Goal: Find specific page/section: Find specific page/section

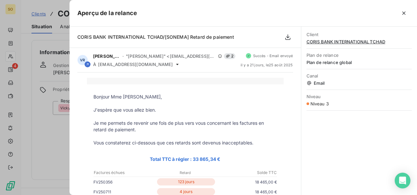
scroll to position [196, 0]
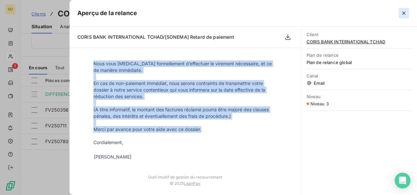
click at [402, 11] on icon "button" at bounding box center [403, 13] width 7 height 7
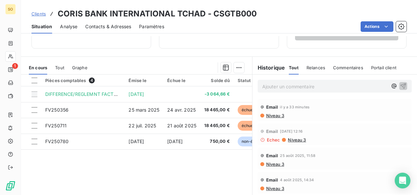
click at [39, 15] on span "Clients" at bounding box center [38, 13] width 14 height 5
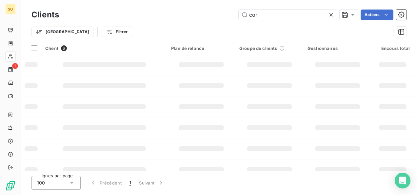
drag, startPoint x: 268, startPoint y: 17, endPoint x: 221, endPoint y: 18, distance: 46.8
click at [225, 17] on div "cori Actions" at bounding box center [236, 14] width 339 height 10
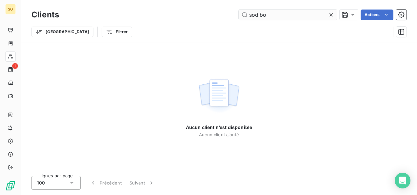
drag, startPoint x: 274, startPoint y: 13, endPoint x: 242, endPoint y: 13, distance: 31.4
click at [242, 13] on input "sodibo" at bounding box center [287, 14] width 98 height 10
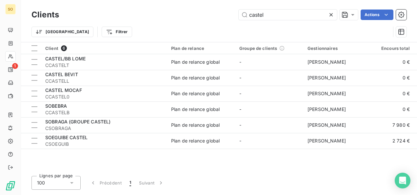
drag, startPoint x: 267, startPoint y: 13, endPoint x: 234, endPoint y: 16, distance: 32.2
click at [234, 16] on div "castel Actions" at bounding box center [236, 14] width 339 height 10
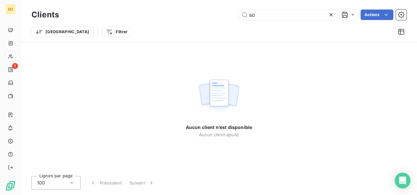
type input "s"
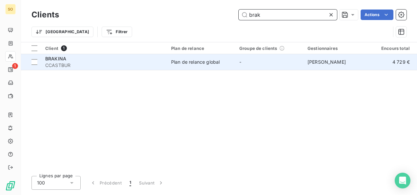
type input "brak"
click at [54, 65] on span "CCASTBUR" at bounding box center [104, 65] width 118 height 7
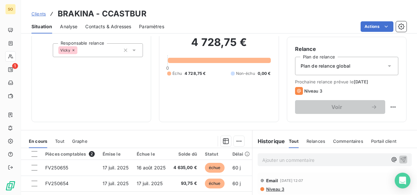
scroll to position [98, 0]
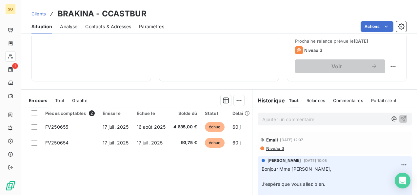
click at [288, 116] on p "Ajouter un commentaire ﻿" at bounding box center [324, 119] width 125 height 8
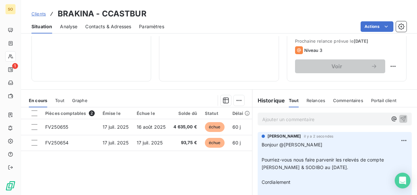
click at [269, 116] on p "Ajouter un commentaire ﻿" at bounding box center [324, 119] width 125 height 8
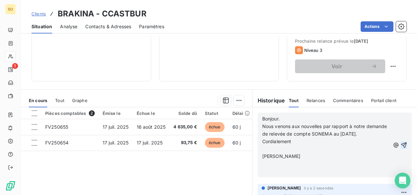
click at [400, 145] on icon "button" at bounding box center [403, 144] width 7 height 7
